Goal: Check status: Check status

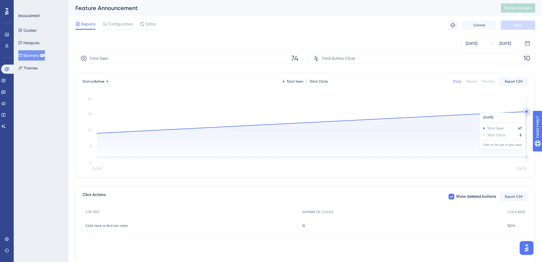
click at [526, 110] on circle at bounding box center [526, 111] width 5 height 5
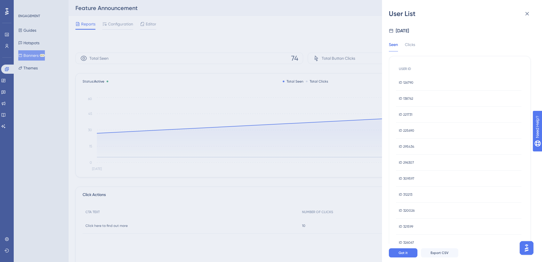
click at [412, 83] on span "ID 126790" at bounding box center [406, 82] width 15 height 5
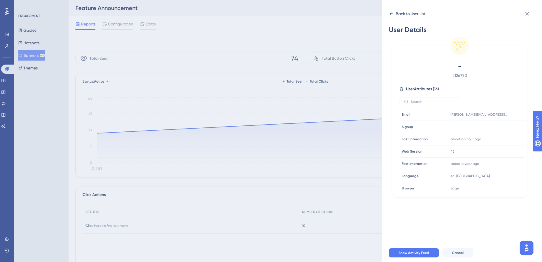
click at [391, 15] on icon at bounding box center [391, 13] width 5 height 5
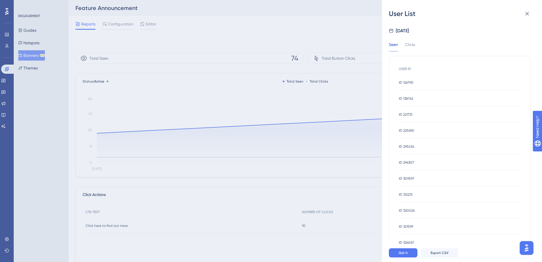
click at [407, 115] on span "ID 221731" at bounding box center [405, 114] width 13 height 5
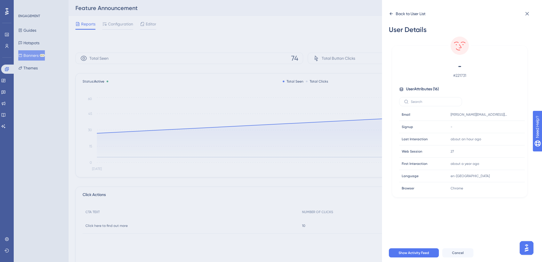
click at [392, 15] on icon at bounding box center [391, 13] width 5 height 5
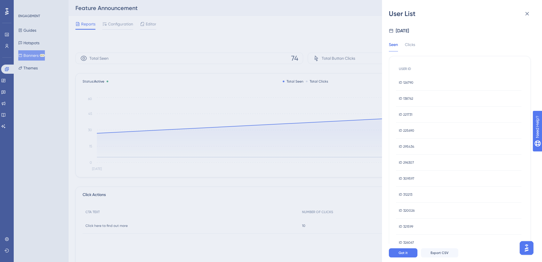
click at [410, 100] on span "ID 138762" at bounding box center [406, 98] width 14 height 5
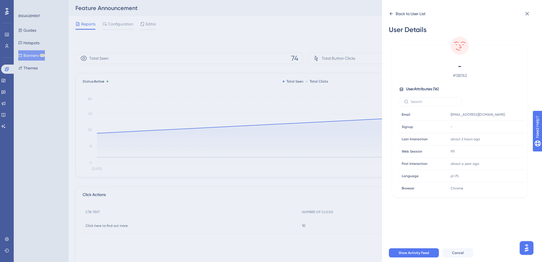
click at [390, 11] on div "Back to User List" at bounding box center [407, 13] width 37 height 9
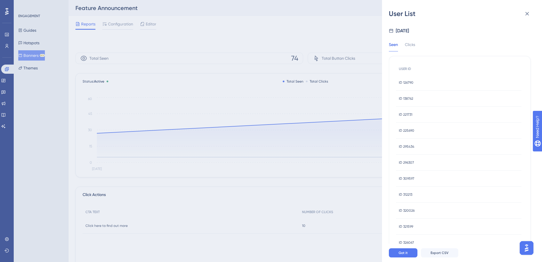
click at [409, 180] on span "ID 309597" at bounding box center [406, 178] width 15 height 5
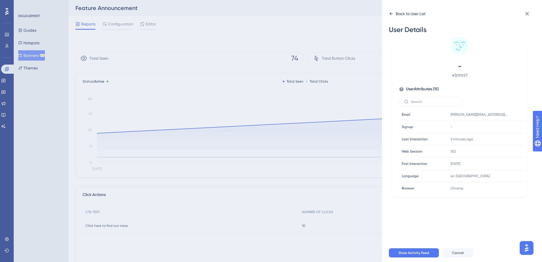
click at [390, 14] on icon at bounding box center [391, 13] width 3 height 3
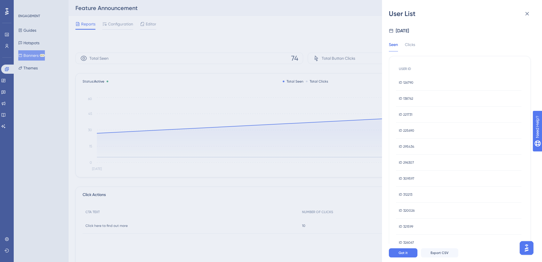
click at [408, 225] on span "ID 321599" at bounding box center [406, 226] width 14 height 5
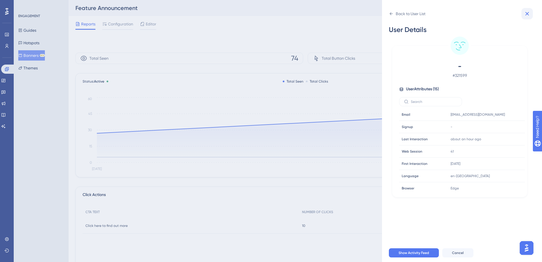
click at [530, 15] on icon at bounding box center [527, 13] width 7 height 7
